Goal: Task Accomplishment & Management: Manage account settings

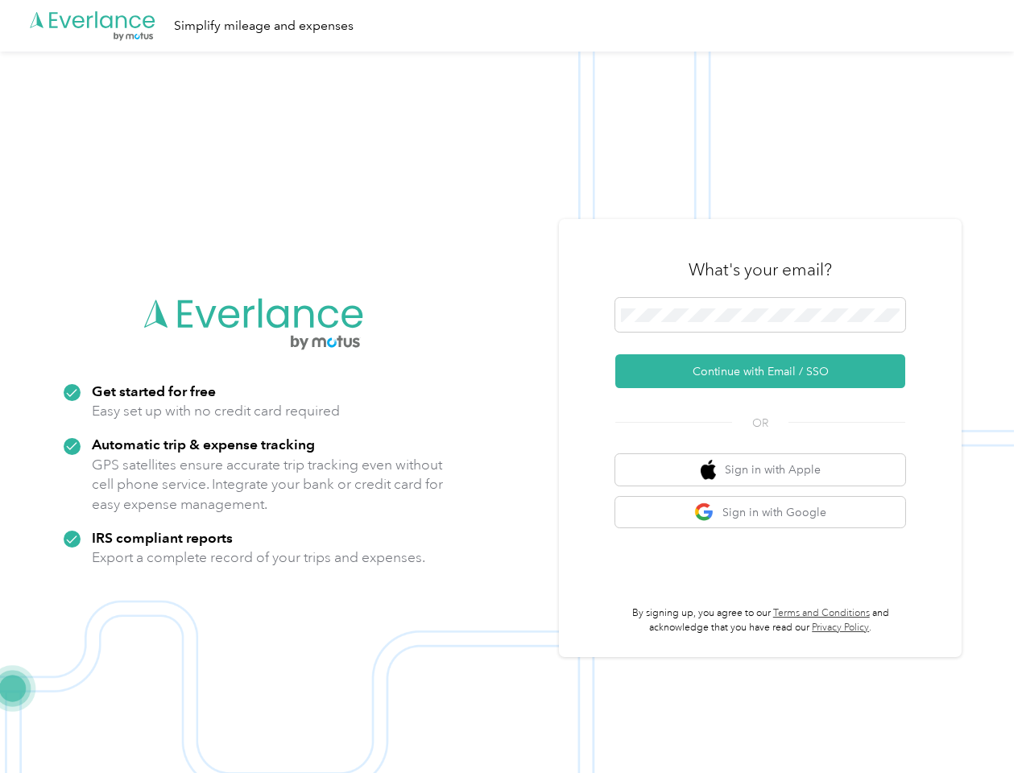
click at [511, 387] on img at bounding box center [507, 438] width 1014 height 773
click at [511, 26] on div ".cls-1 { fill: #00adee; } .cls-2 { fill: #fff; } .cls-3 { fill: #707372; } .cls…" at bounding box center [507, 26] width 1014 height 52
click at [767, 371] on button "Continue with Email / SSO" at bounding box center [760, 371] width 290 height 34
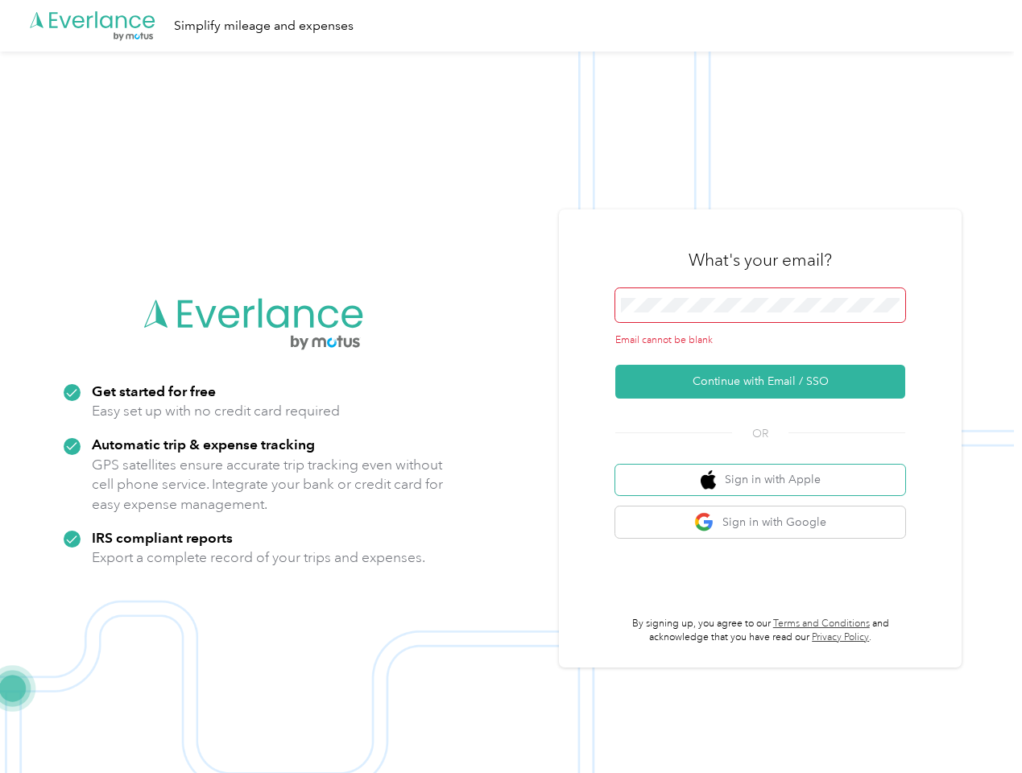
drag, startPoint x: 8, startPoint y: 8, endPoint x: 0, endPoint y: 0, distance: 11.4
click at [767, 470] on button "Sign in with Apple" at bounding box center [760, 480] width 290 height 31
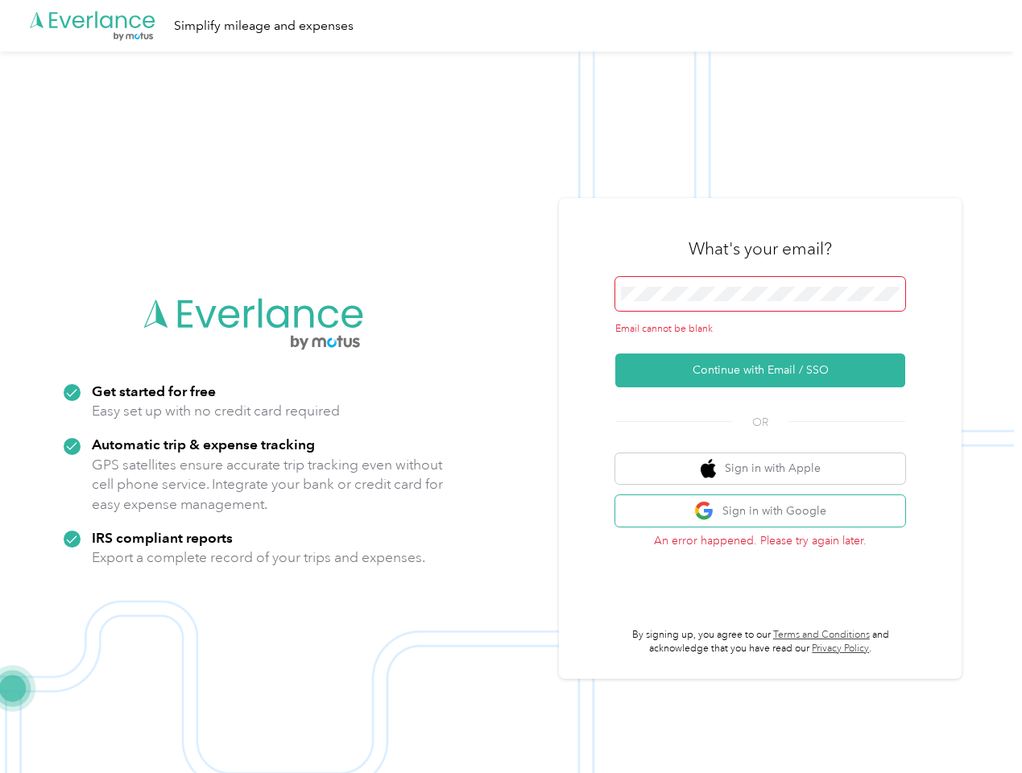
click at [767, 512] on button "Sign in with Google" at bounding box center [760, 510] width 290 height 31
